Goal: Information Seeking & Learning: Find specific fact

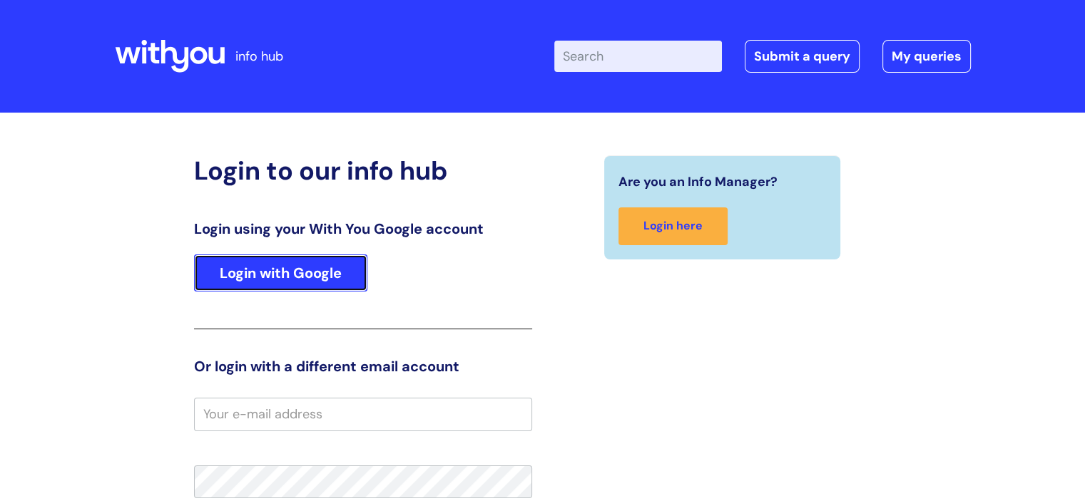
click at [320, 268] on link "Login with Google" at bounding box center [280, 273] width 173 height 37
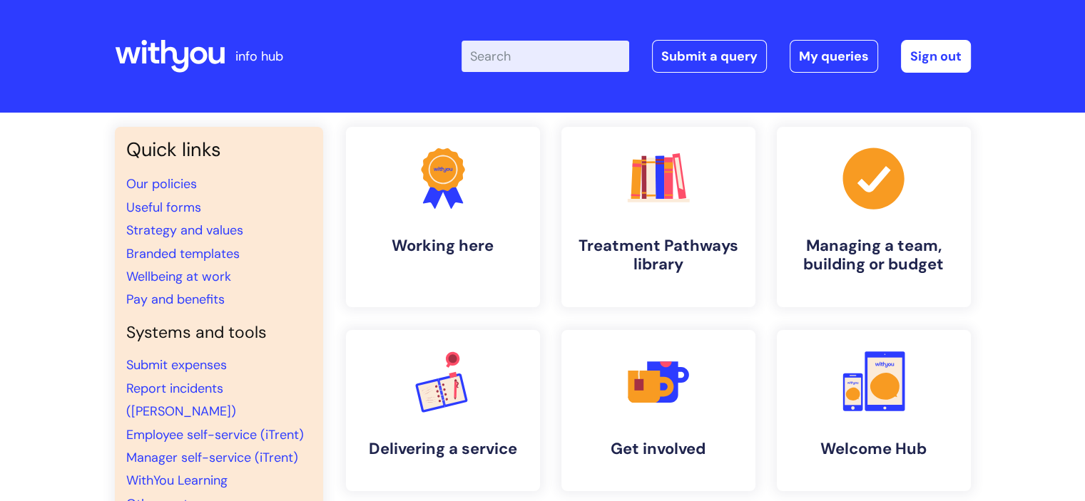
click at [528, 58] on input "Enter your search term here..." at bounding box center [545, 56] width 168 height 31
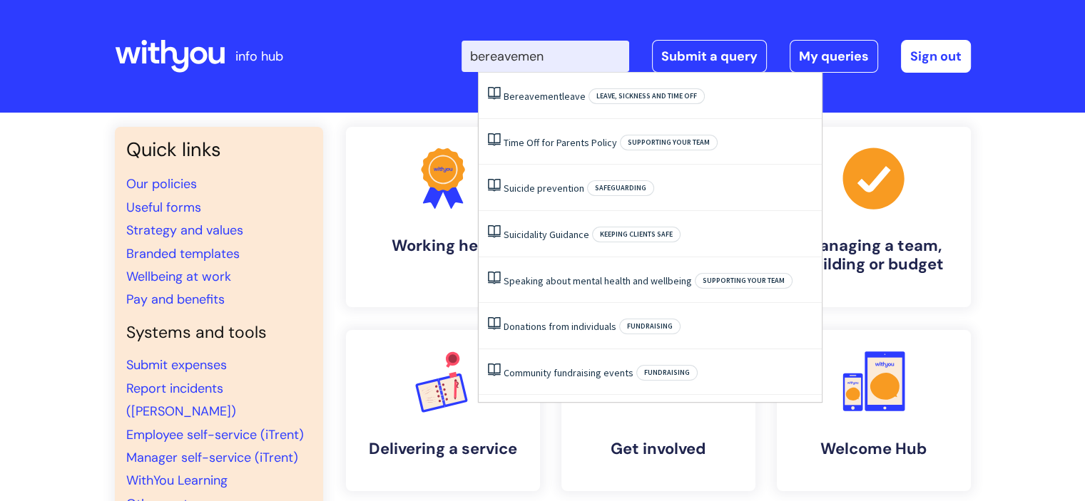
type input "bereavement"
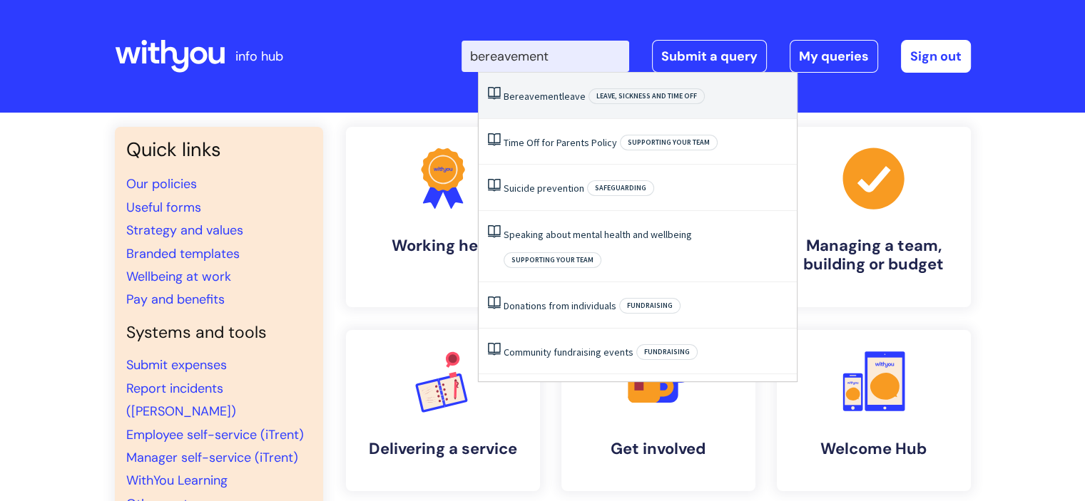
click at [554, 88] on li "Bereavement leave Leave, sickness and time off" at bounding box center [638, 96] width 318 height 46
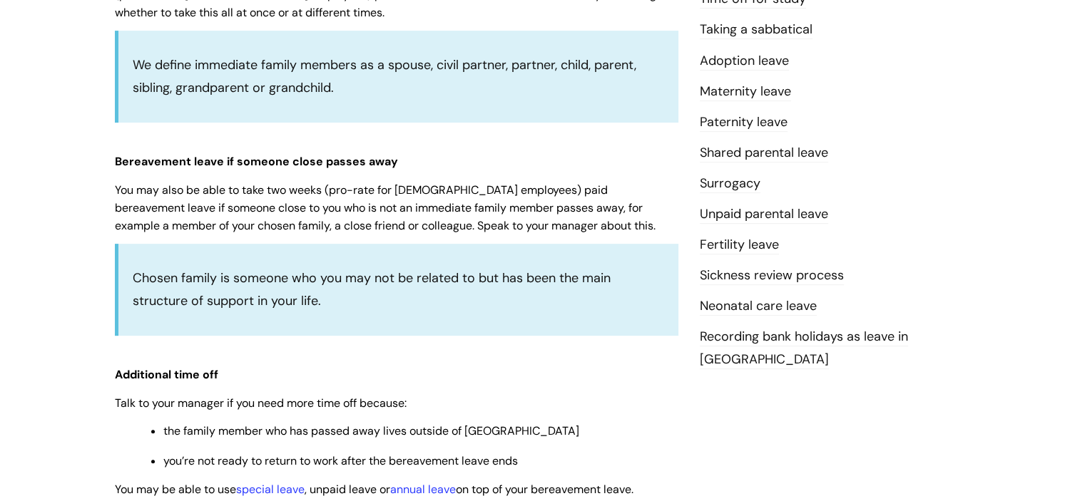
scroll to position [499, 0]
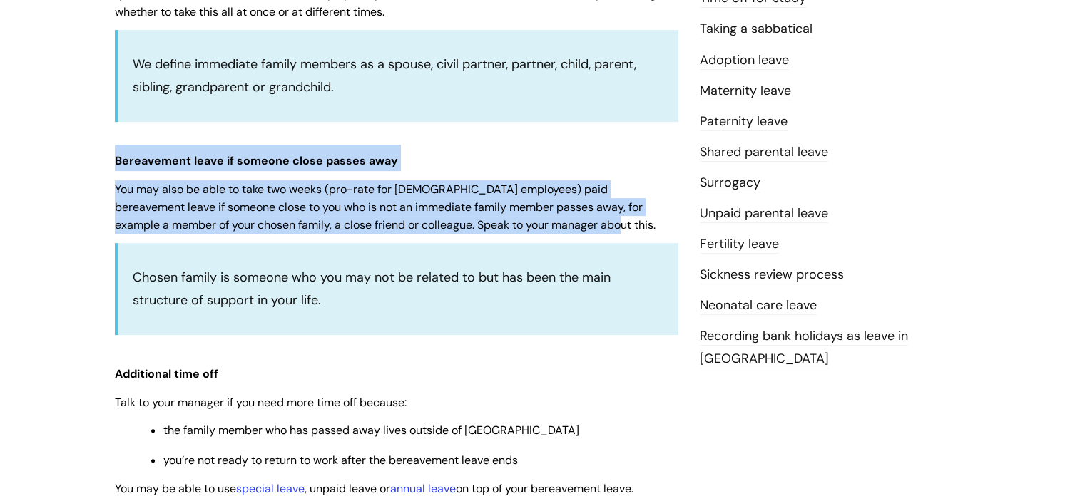
drag, startPoint x: 546, startPoint y: 228, endPoint x: 126, endPoint y: 161, distance: 426.0
click at [95, 159] on div "Info Hub Categories Working here Leave, sickness and time off Bereavement leave…" at bounding box center [542, 371] width 1085 height 1517
copy div "Bereavement leave if someone close passes away You may also be able to take two…"
